Goal: Information Seeking & Learning: Learn about a topic

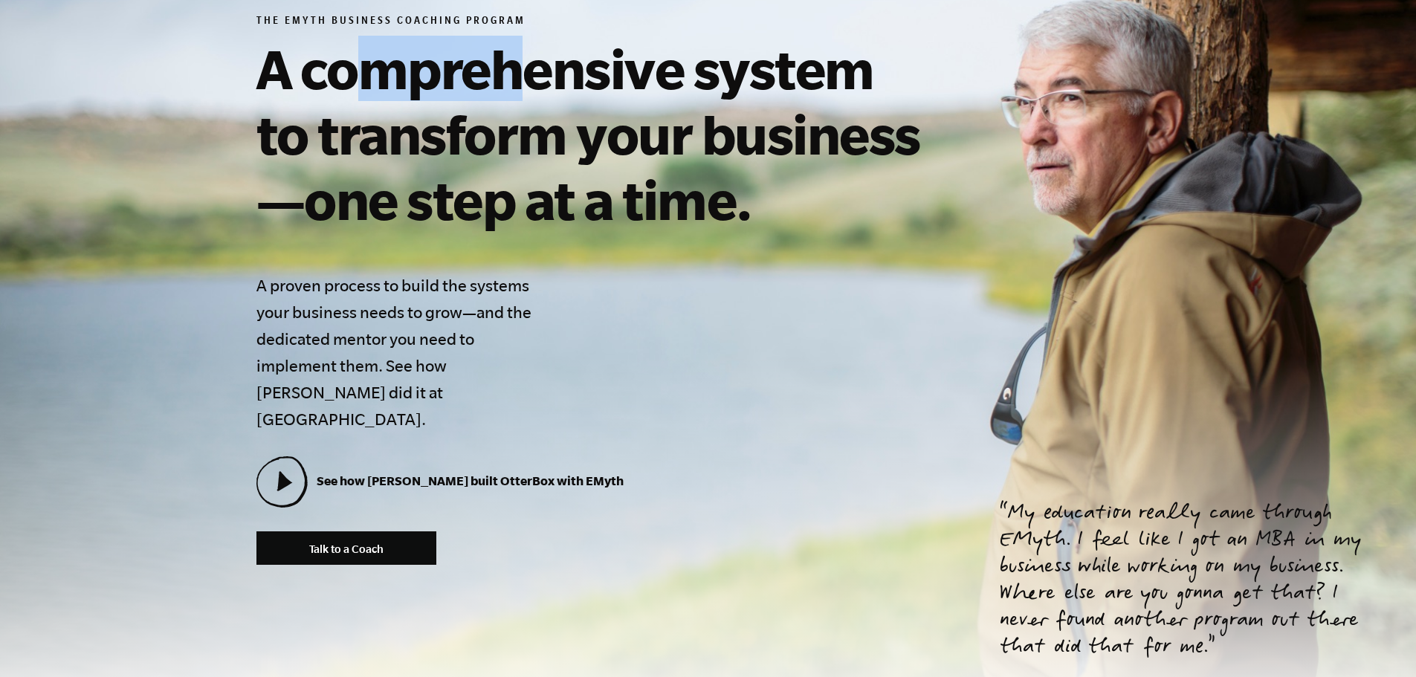
drag, startPoint x: 358, startPoint y: 59, endPoint x: 516, endPoint y: 80, distance: 158.9
click at [516, 80] on h1 "A comprehensive system to transform your business—one step at a time." at bounding box center [595, 134] width 678 height 196
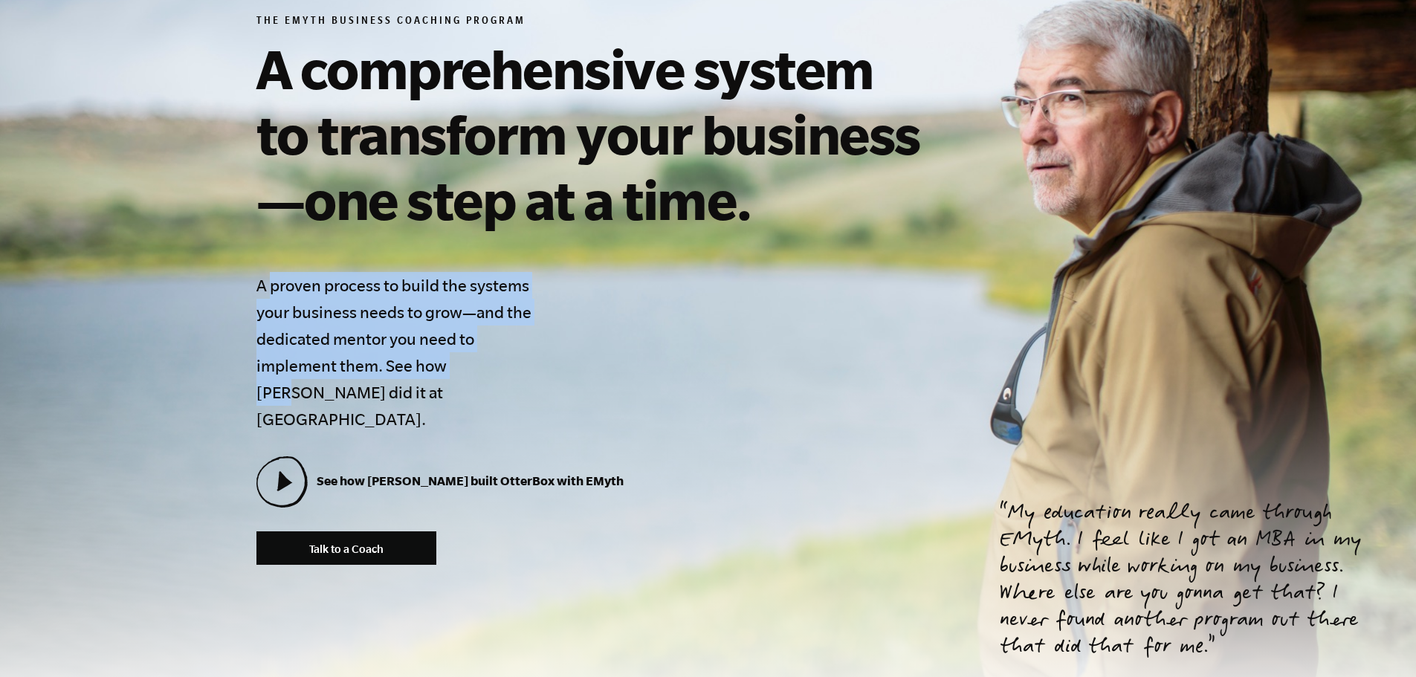
drag, startPoint x: 273, startPoint y: 289, endPoint x: 480, endPoint y: 376, distance: 224.1
click at [480, 376] on h4 "A proven process to build the systems your business needs to grow—and the dedic…" at bounding box center [398, 352] width 285 height 161
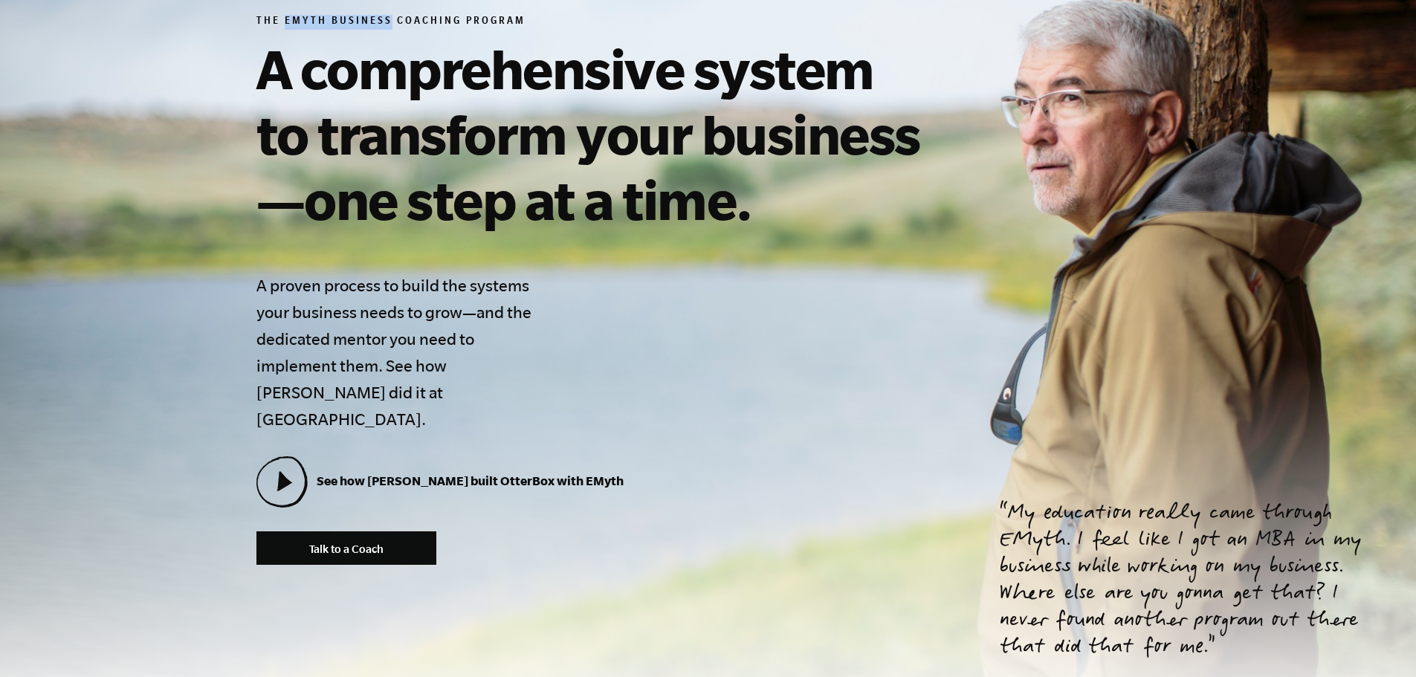
drag, startPoint x: 284, startPoint y: 21, endPoint x: 386, endPoint y: 19, distance: 101.8
click at [386, 19] on h6 "The EMyth Business Coaching Program" at bounding box center [595, 22] width 678 height 15
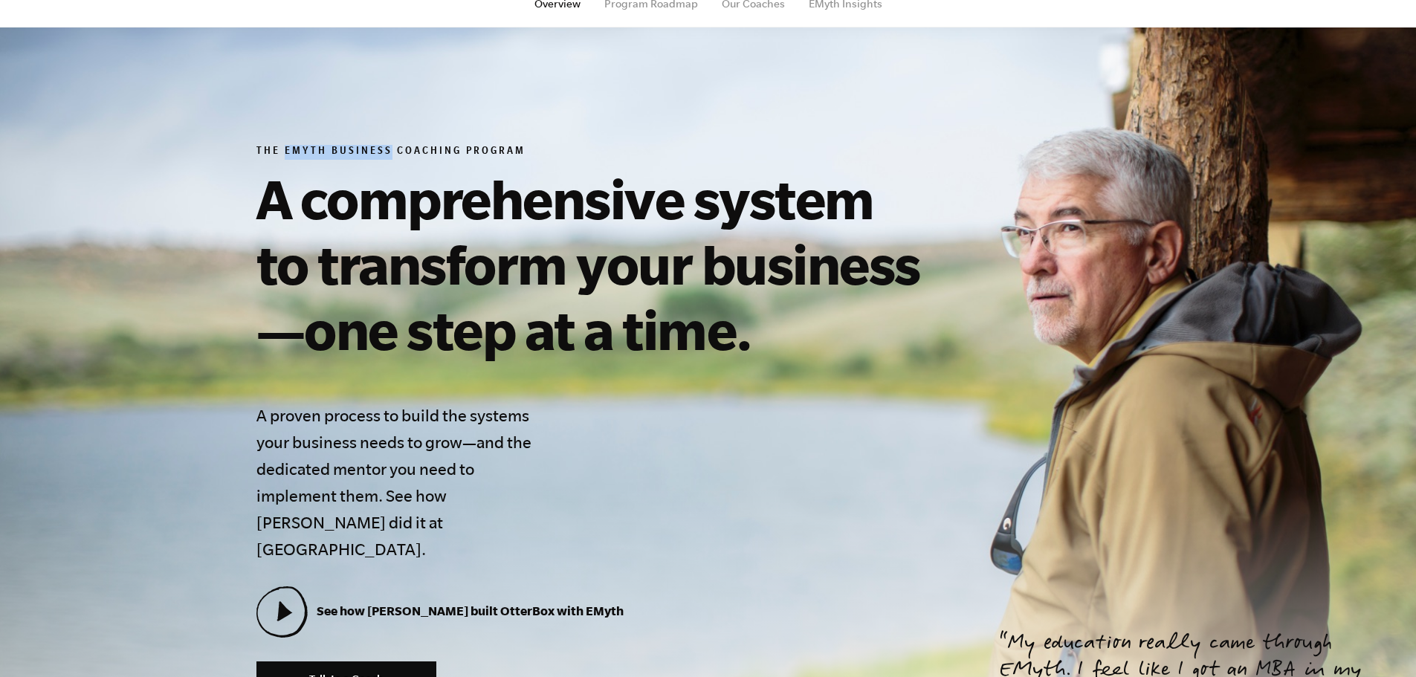
scroll to position [74, 0]
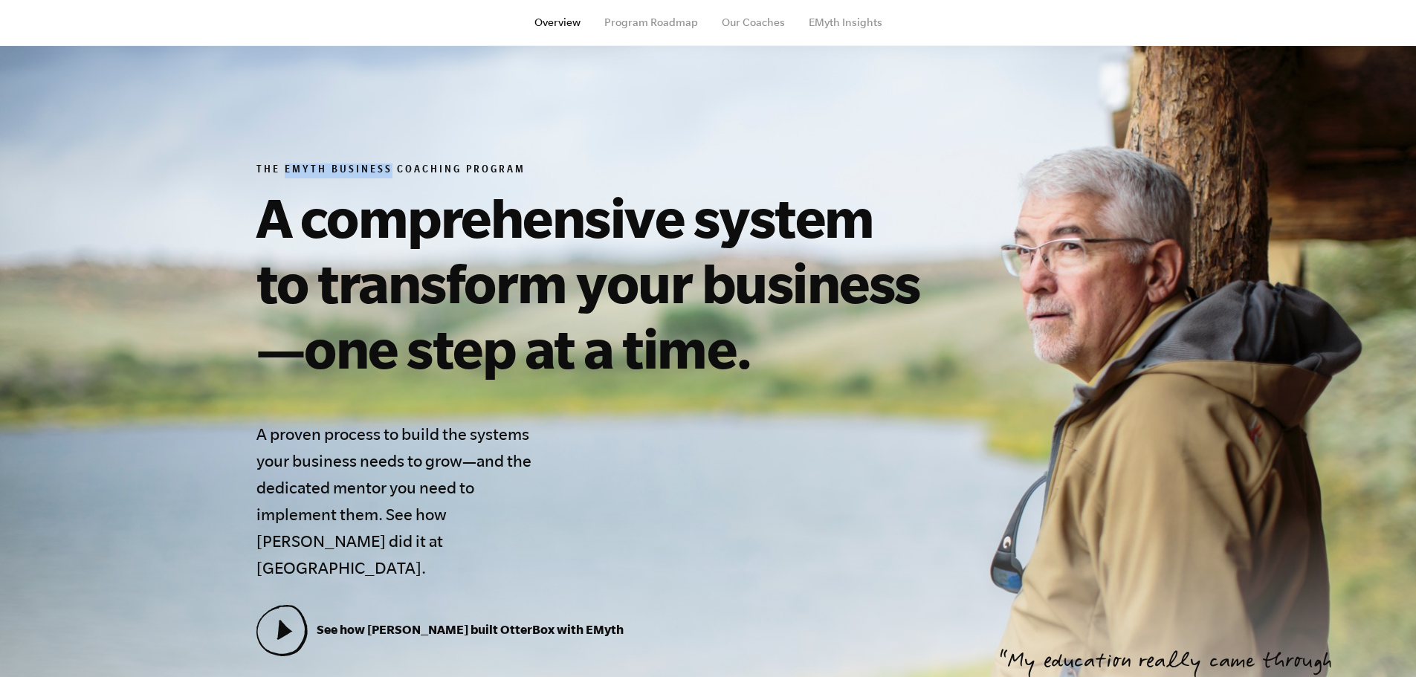
click at [1034, 213] on div "The EMyth Business Coaching Program A comprehensive system to transform your bu…" at bounding box center [708, 438] width 939 height 550
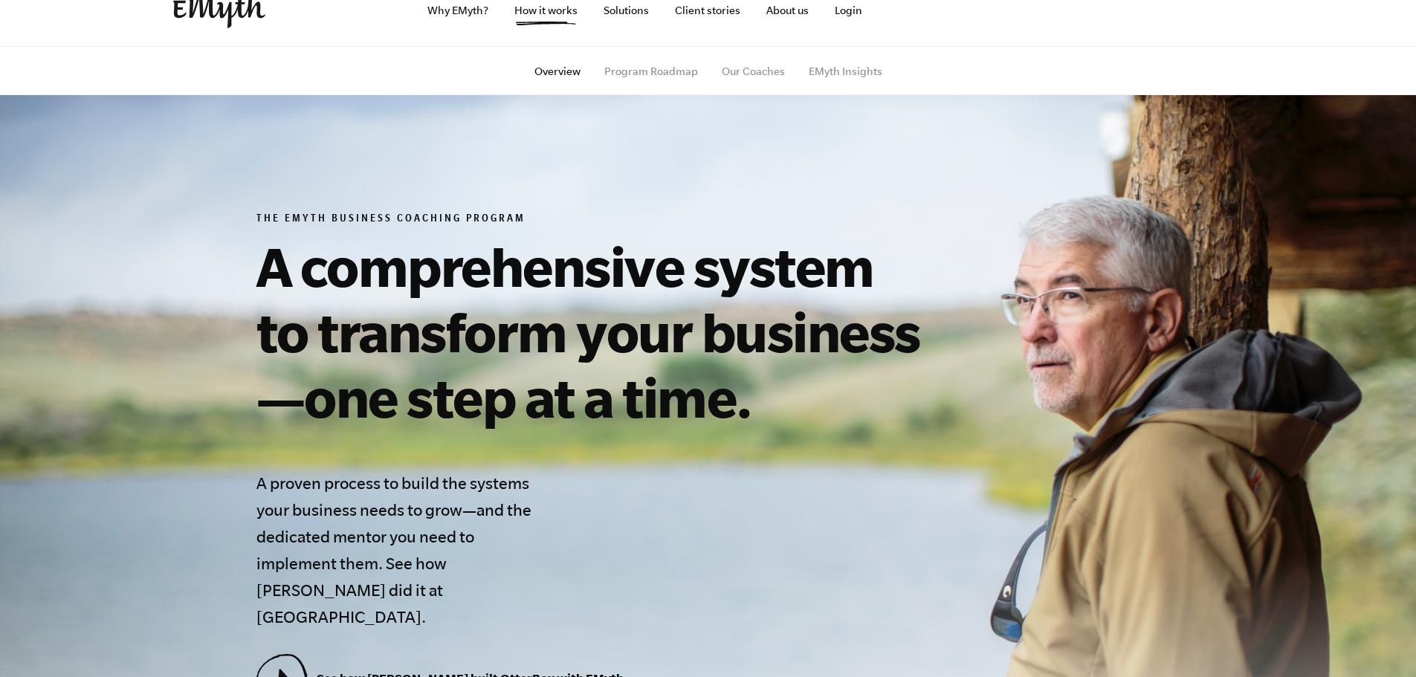
scroll to position [0, 0]
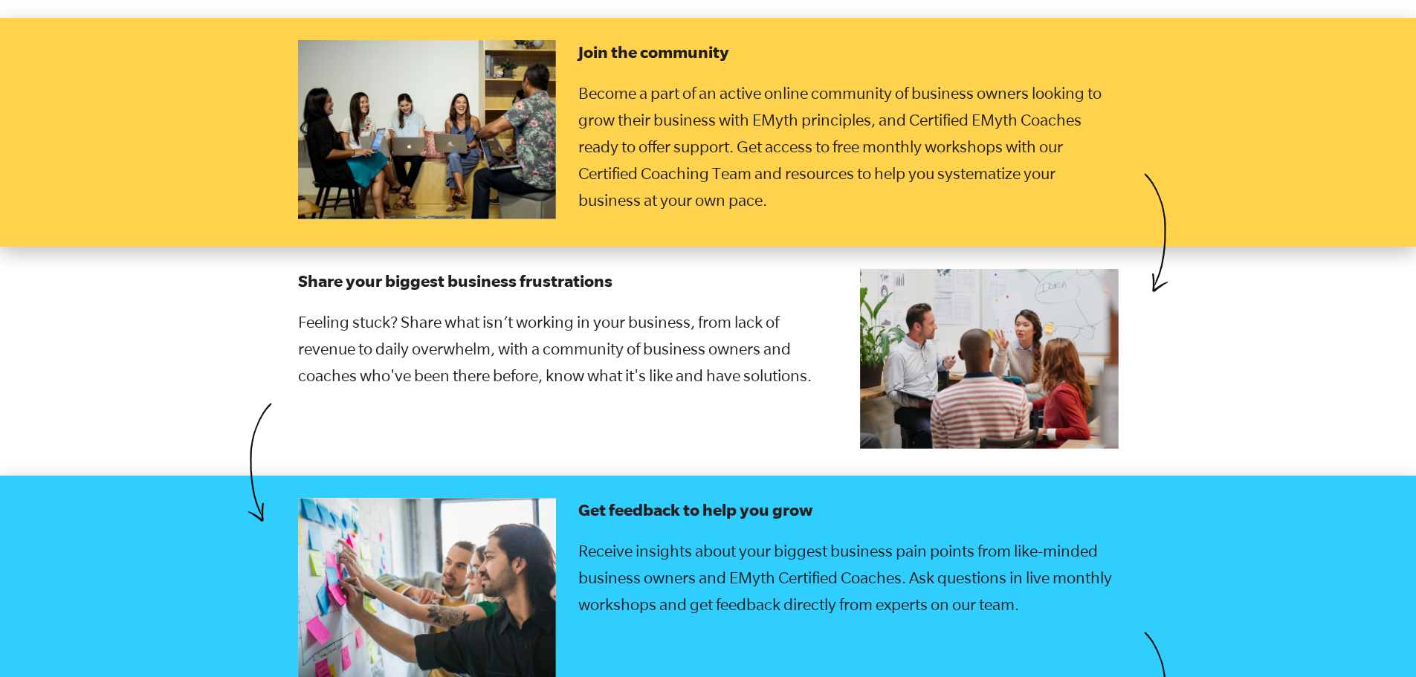
scroll to position [2303, 0]
